Goal: Transaction & Acquisition: Purchase product/service

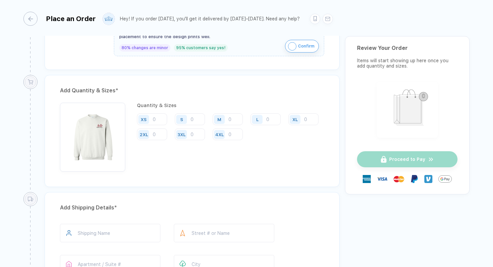
scroll to position [315, 0]
click at [195, 118] on input "number" at bounding box center [190, 120] width 30 height 12
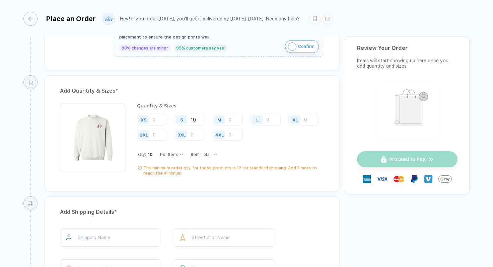
type input "10"
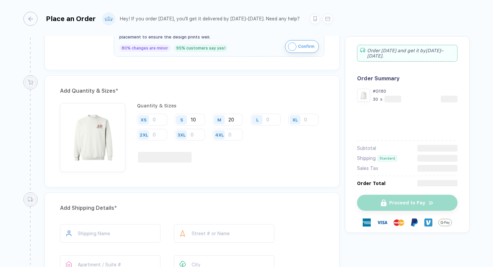
type input "20"
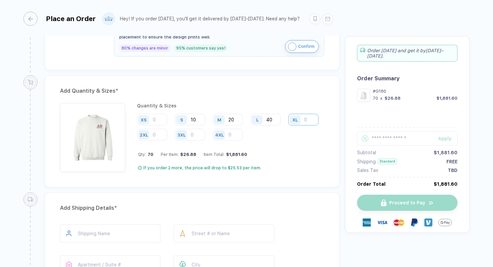
type input "40"
click at [289, 126] on input "number" at bounding box center [304, 120] width 30 height 12
type input "15"
click at [275, 119] on input "40" at bounding box center [266, 120] width 30 height 12
type input "4"
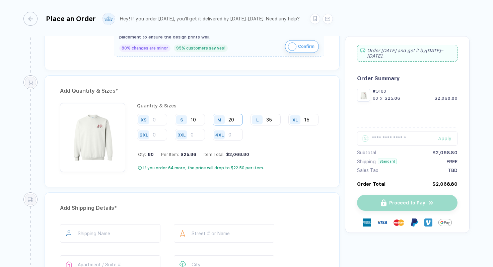
type input "35"
click at [239, 121] on input "20" at bounding box center [228, 120] width 30 height 12
click at [293, 168] on div "If you order 64 more, the price will drop to $22.50 per item." at bounding box center [231, 168] width 186 height 5
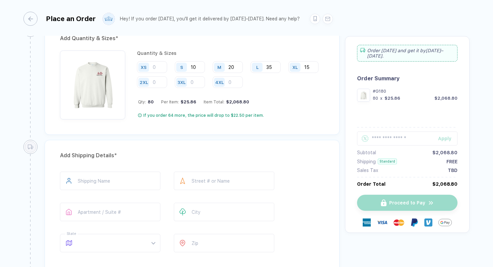
scroll to position [357, 0]
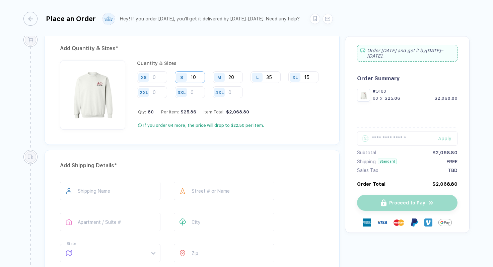
click at [203, 79] on input "10" at bounding box center [190, 77] width 30 height 12
type input "1"
type input "5"
click at [233, 78] on input "20" at bounding box center [228, 77] width 30 height 12
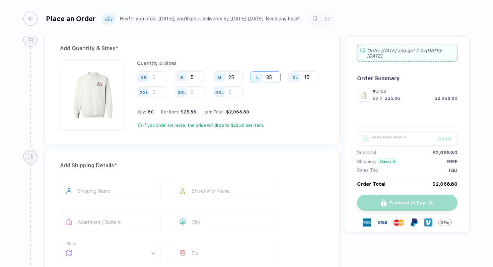
type input "25"
click at [275, 79] on input "35" at bounding box center [266, 77] width 30 height 12
type input "3"
click at [289, 83] on input "15" at bounding box center [304, 77] width 30 height 12
click at [266, 85] on div "XS S 5 M 25 L 40 XL 15 2XL 3XL 4XL" at bounding box center [230, 84] width 187 height 27
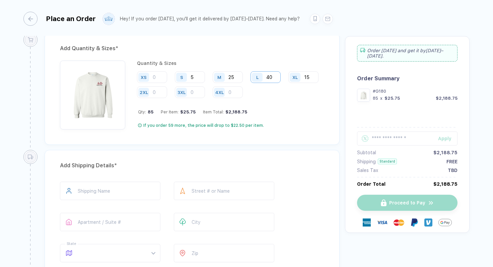
click at [274, 77] on input "40" at bounding box center [266, 77] width 30 height 12
type input "4"
type input "35"
click at [289, 83] on input "15" at bounding box center [304, 77] width 30 height 12
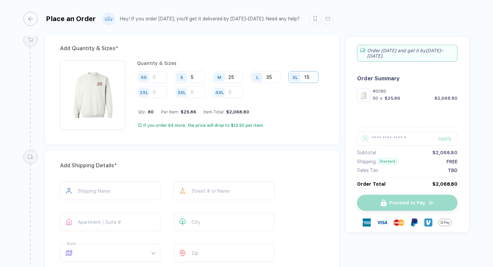
type input "1"
type input "15"
click at [307, 117] on div "Quantity & Sizes XS S 5 M 25 L 35 XL 15 2XL 3XL 4XL Qty: 80 Per Item: $25.86 It…" at bounding box center [230, 95] width 187 height 69
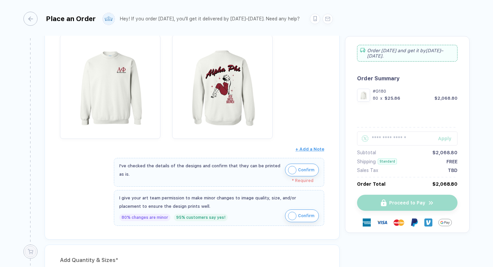
scroll to position [145, 0]
click at [291, 217] on img "button" at bounding box center [292, 216] width 8 height 8
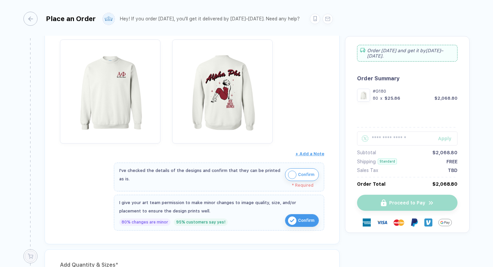
scroll to position [140, 0]
click at [295, 179] on button "Confirm" at bounding box center [302, 175] width 34 height 13
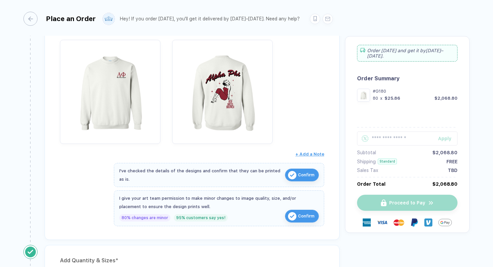
scroll to position [96, 0]
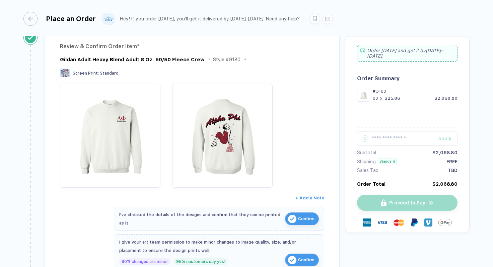
click at [295, 217] on img "button" at bounding box center [292, 219] width 8 height 8
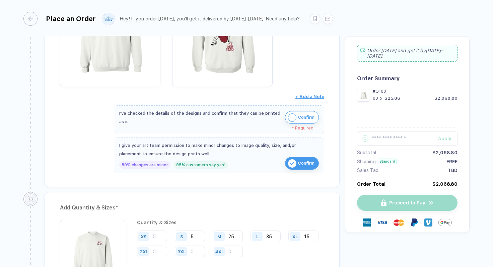
scroll to position [201, 0]
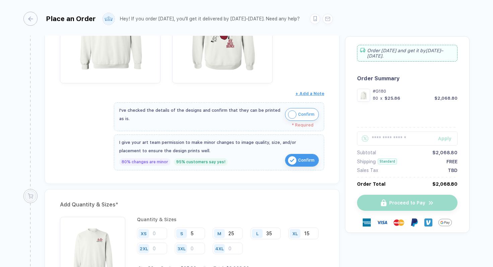
click at [292, 117] on img "button" at bounding box center [292, 115] width 8 height 8
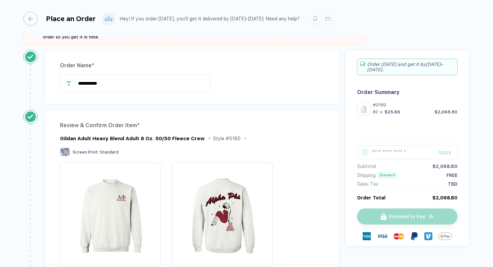
scroll to position [0, 0]
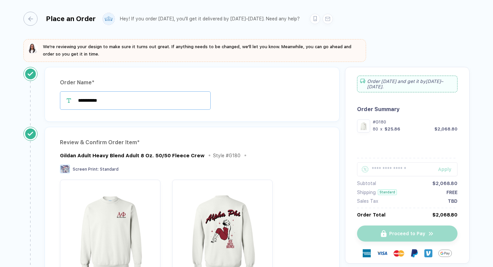
click at [130, 95] on input "**********" at bounding box center [135, 100] width 151 height 18
type input "**********"
click at [252, 120] on div "**********" at bounding box center [192, 94] width 295 height 55
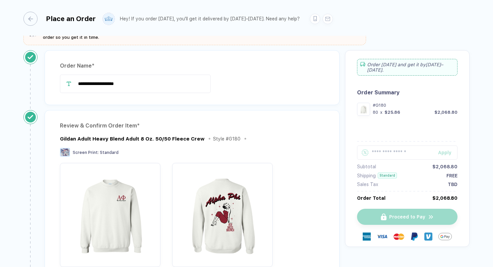
scroll to position [18, 0]
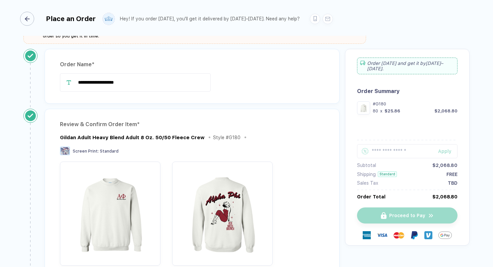
click at [33, 18] on div "button" at bounding box center [27, 19] width 14 height 14
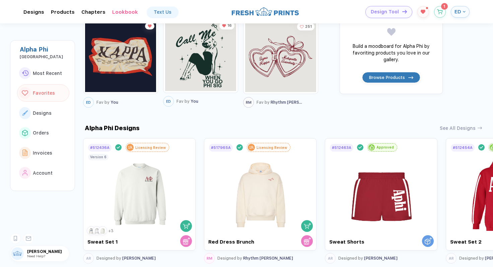
scroll to position [293, 0]
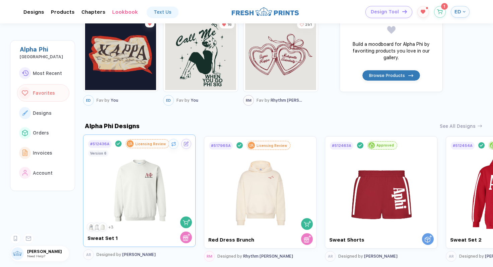
click at [171, 172] on img at bounding box center [139, 188] width 75 height 79
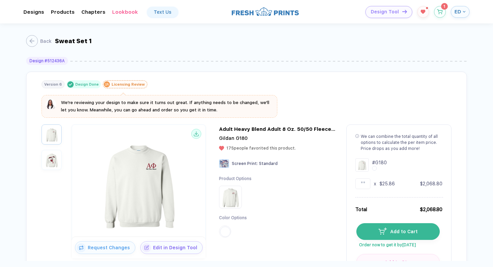
scroll to position [56, 0]
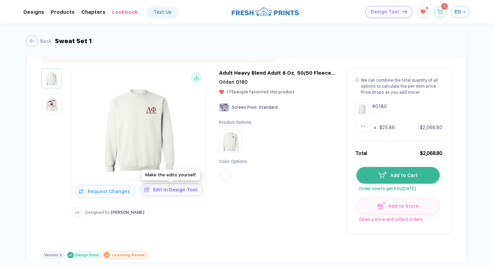
click at [164, 194] on button "Edit in Design Tool" at bounding box center [171, 190] width 62 height 13
